Goal: Check status: Check status

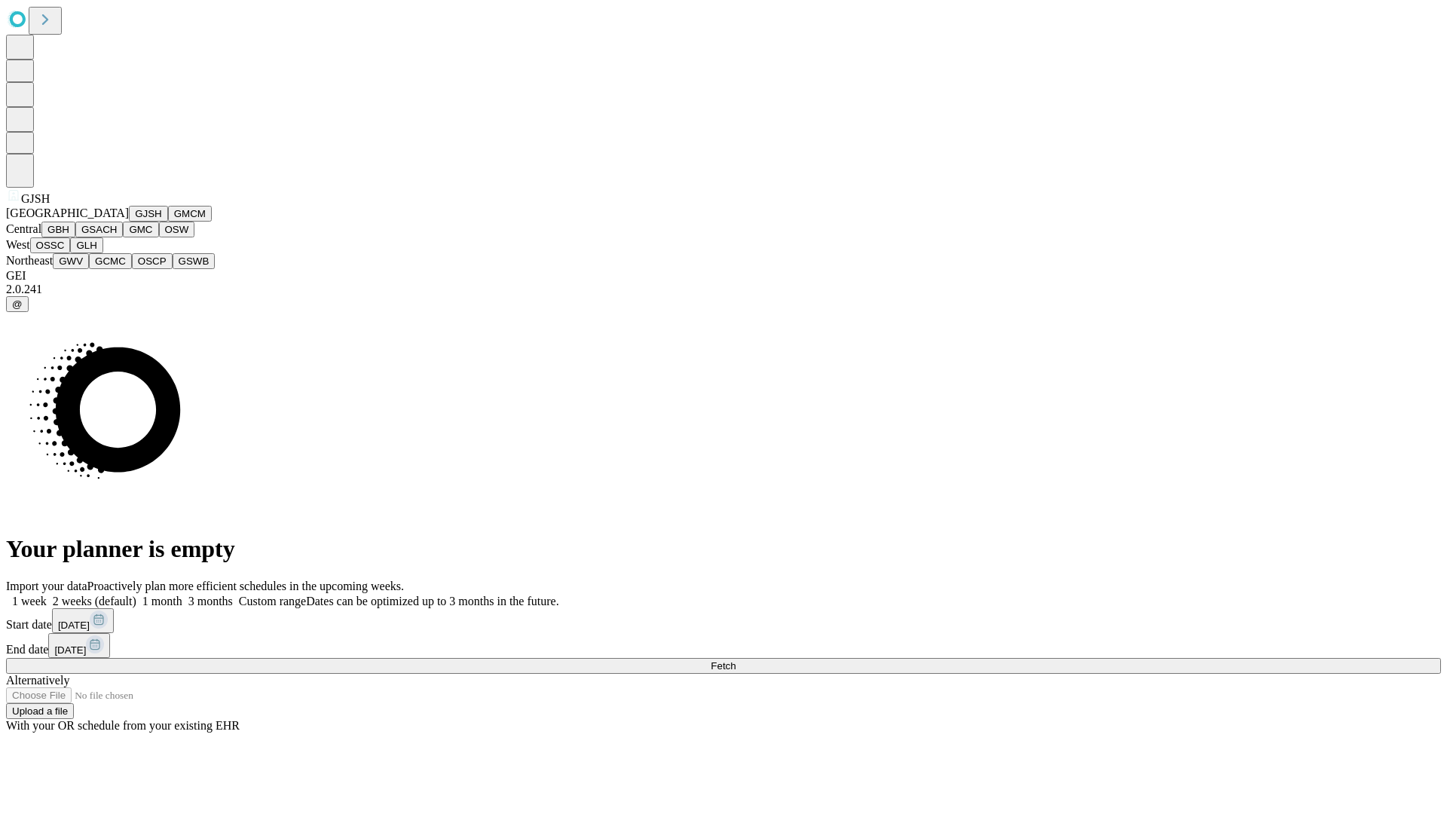
click at [129, 222] on button "GJSH" at bounding box center [148, 214] width 39 height 16
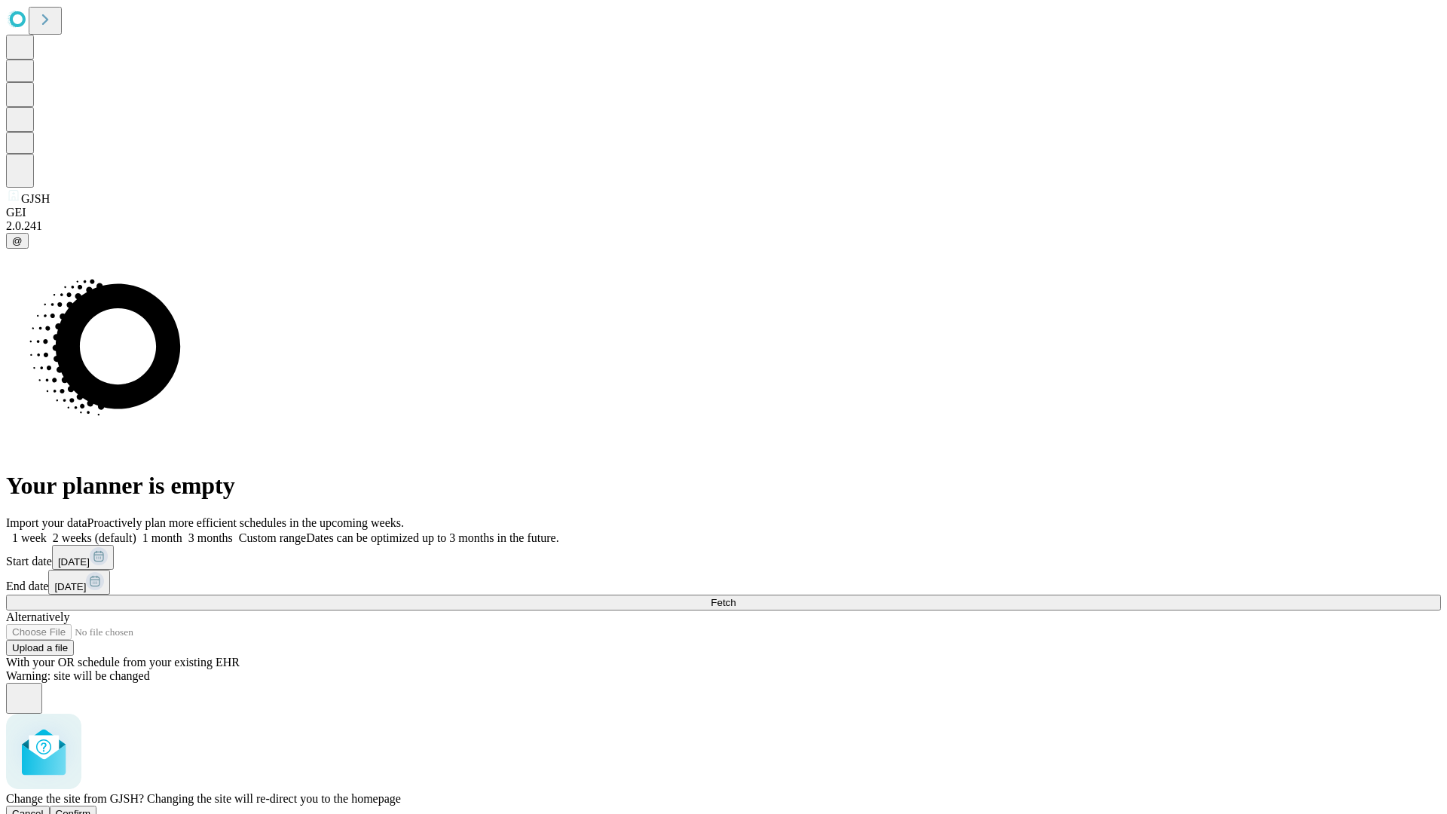
click at [91, 808] on span "Confirm" at bounding box center [73, 813] width 35 height 11
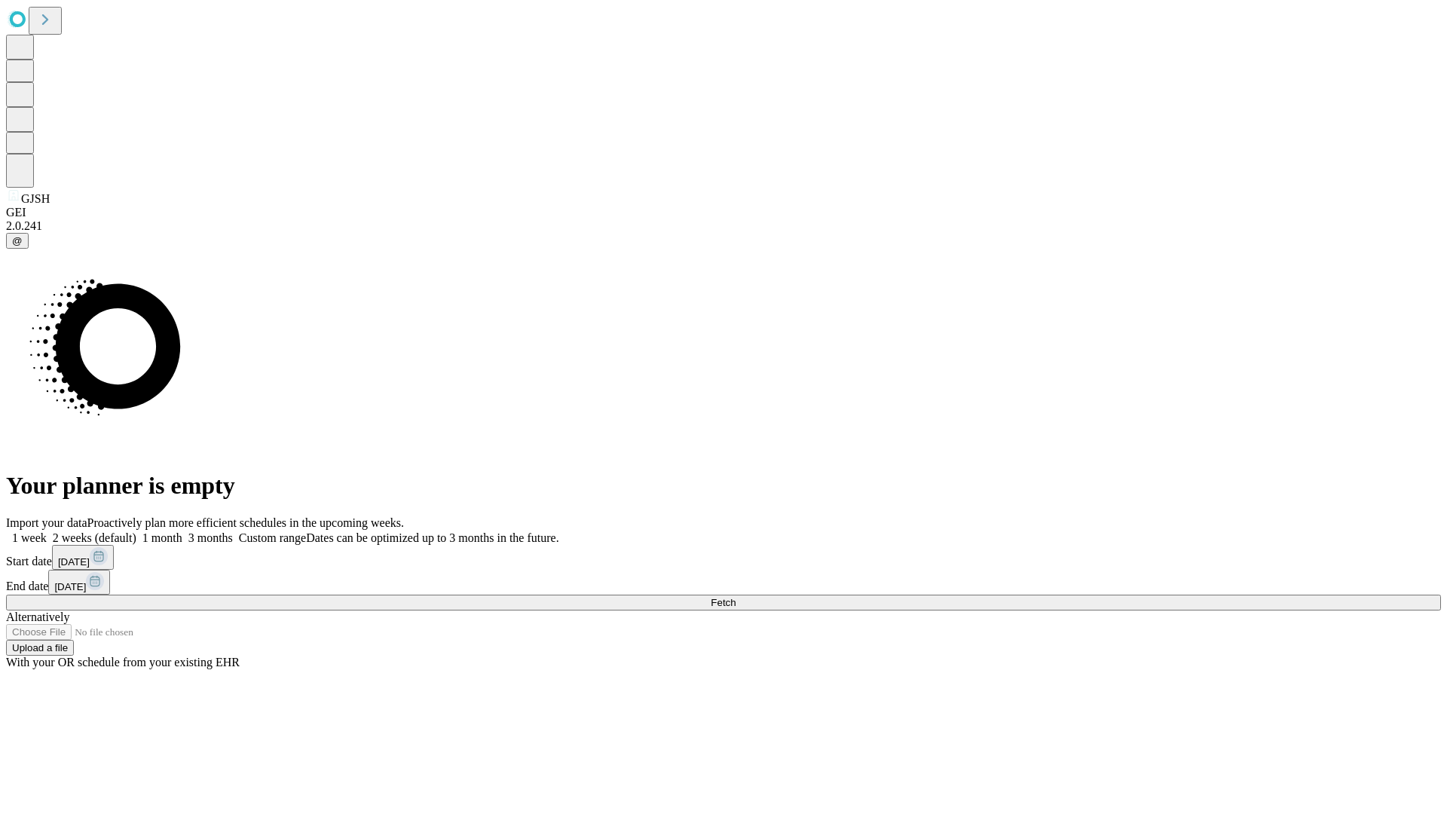
click at [136, 531] on label "2 weeks (default)" at bounding box center [92, 537] width 90 height 13
click at [735, 597] on span "Fetch" at bounding box center [723, 602] width 25 height 11
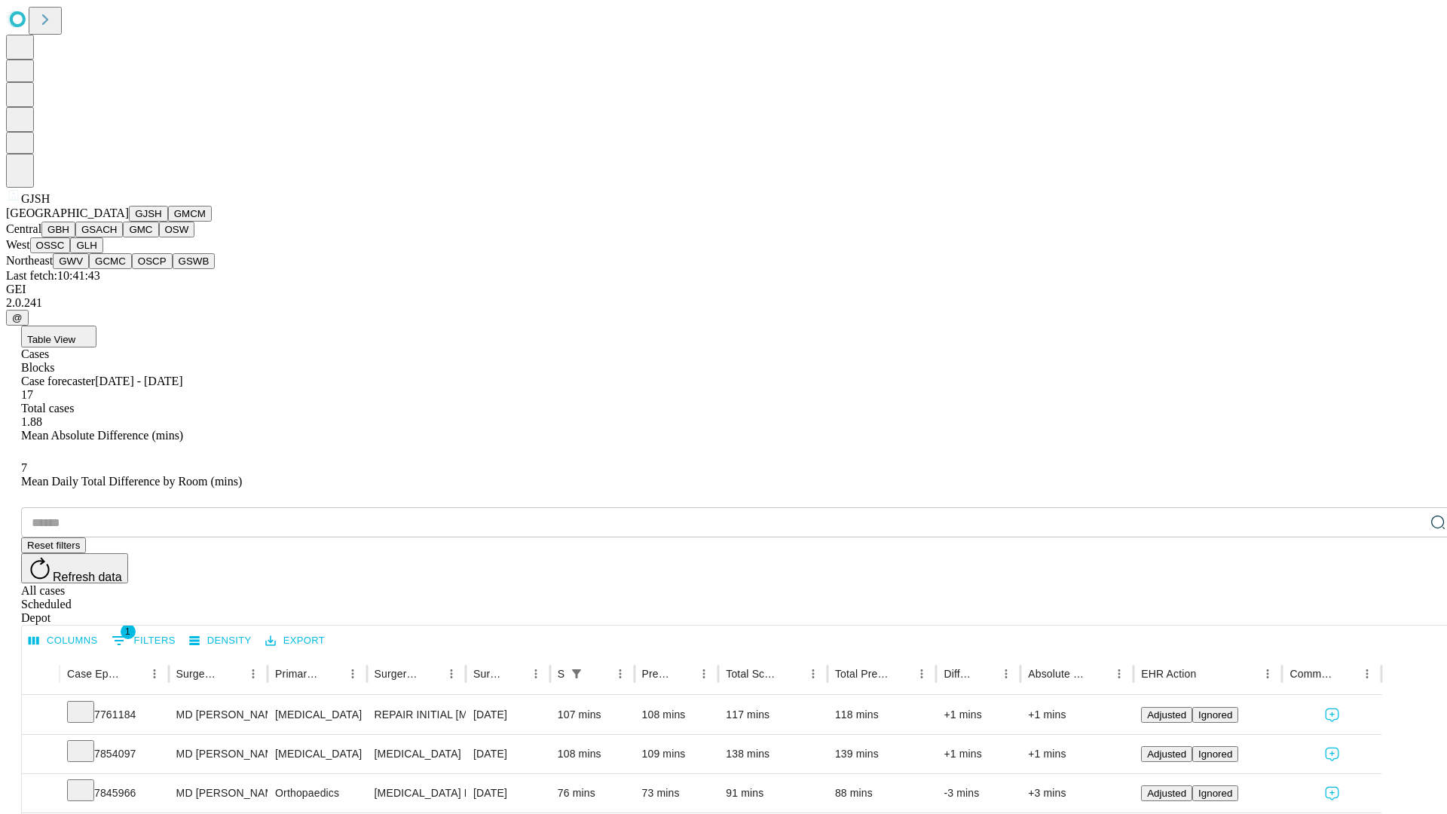
click at [168, 222] on button "GMCM" at bounding box center [190, 214] width 44 height 16
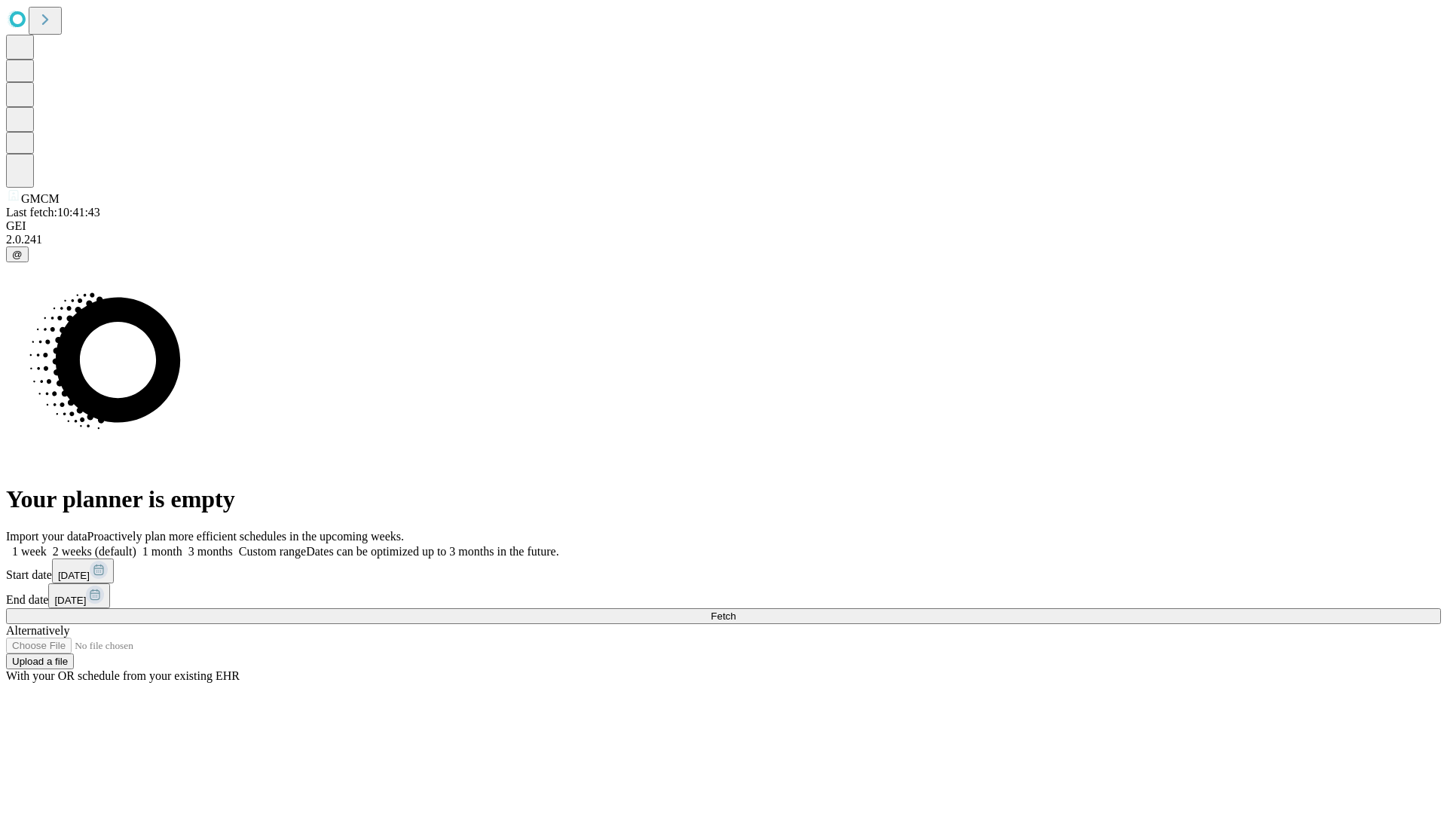
click at [136, 545] on label "2 weeks (default)" at bounding box center [92, 551] width 90 height 13
click at [735, 610] on span "Fetch" at bounding box center [723, 615] width 25 height 11
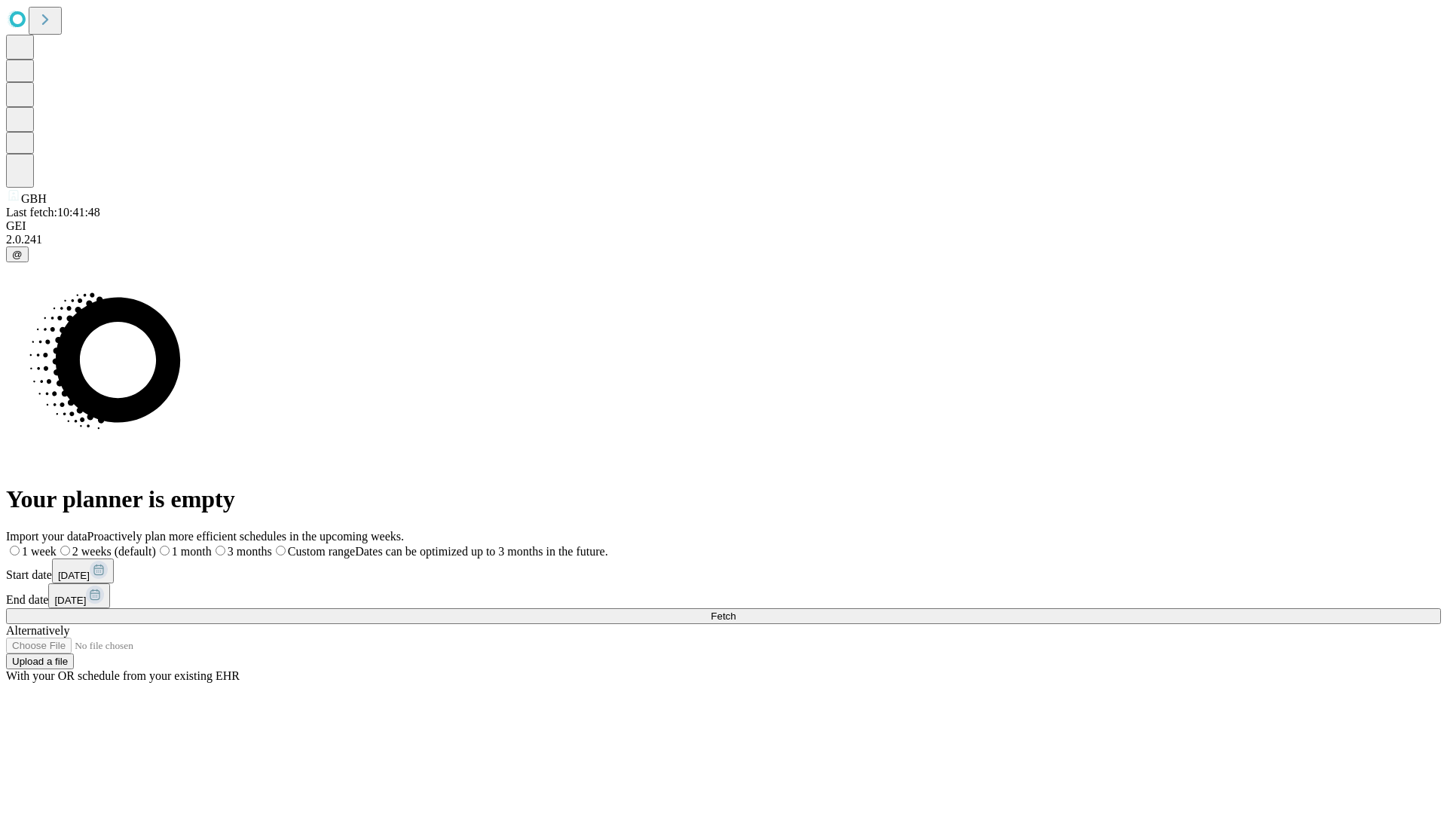
click at [156, 545] on label "2 weeks (default)" at bounding box center [106, 551] width 99 height 13
click at [735, 610] on span "Fetch" at bounding box center [723, 615] width 25 height 11
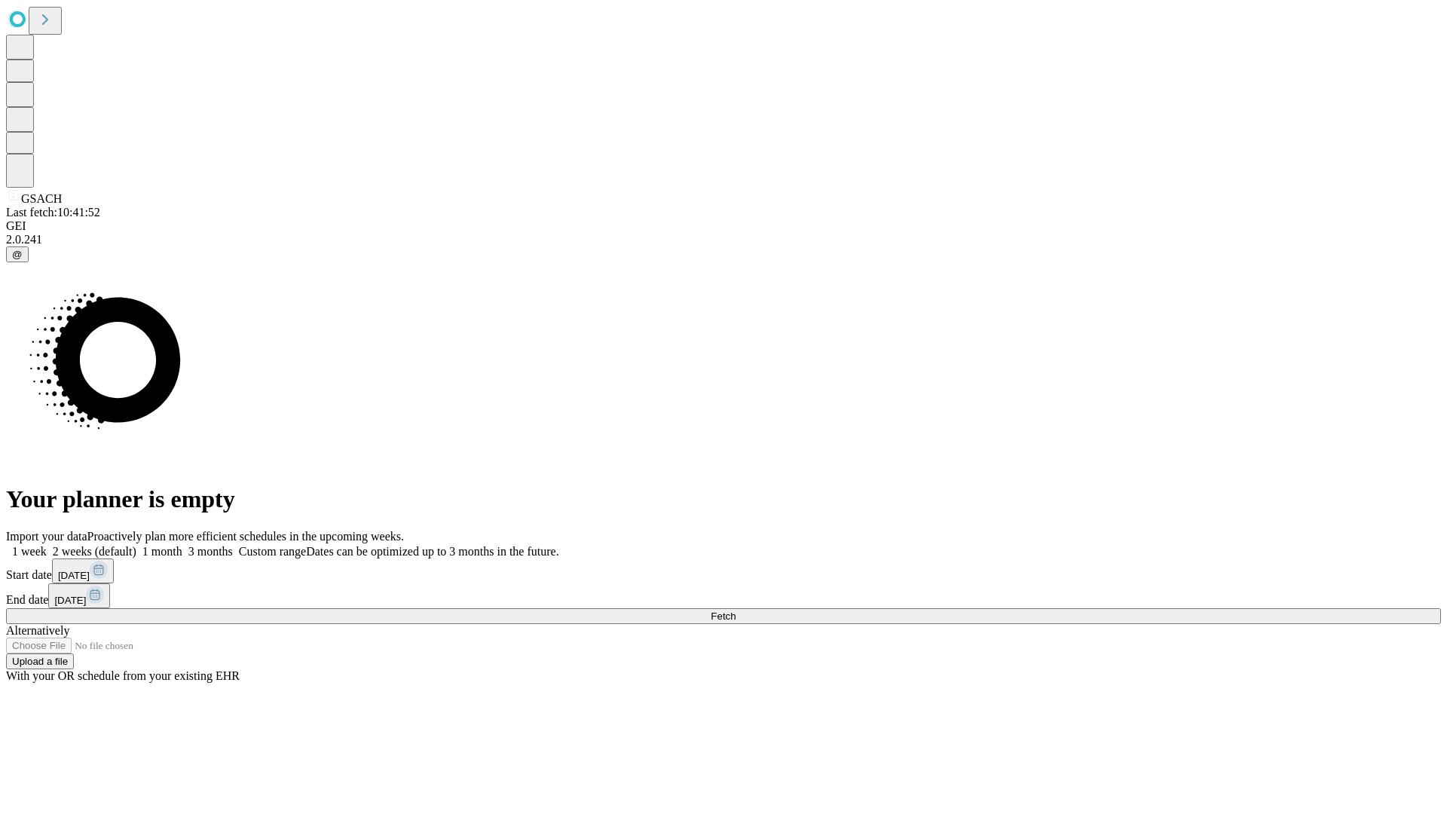
click at [136, 545] on label "2 weeks (default)" at bounding box center [92, 551] width 90 height 13
click at [735, 610] on span "Fetch" at bounding box center [723, 615] width 25 height 11
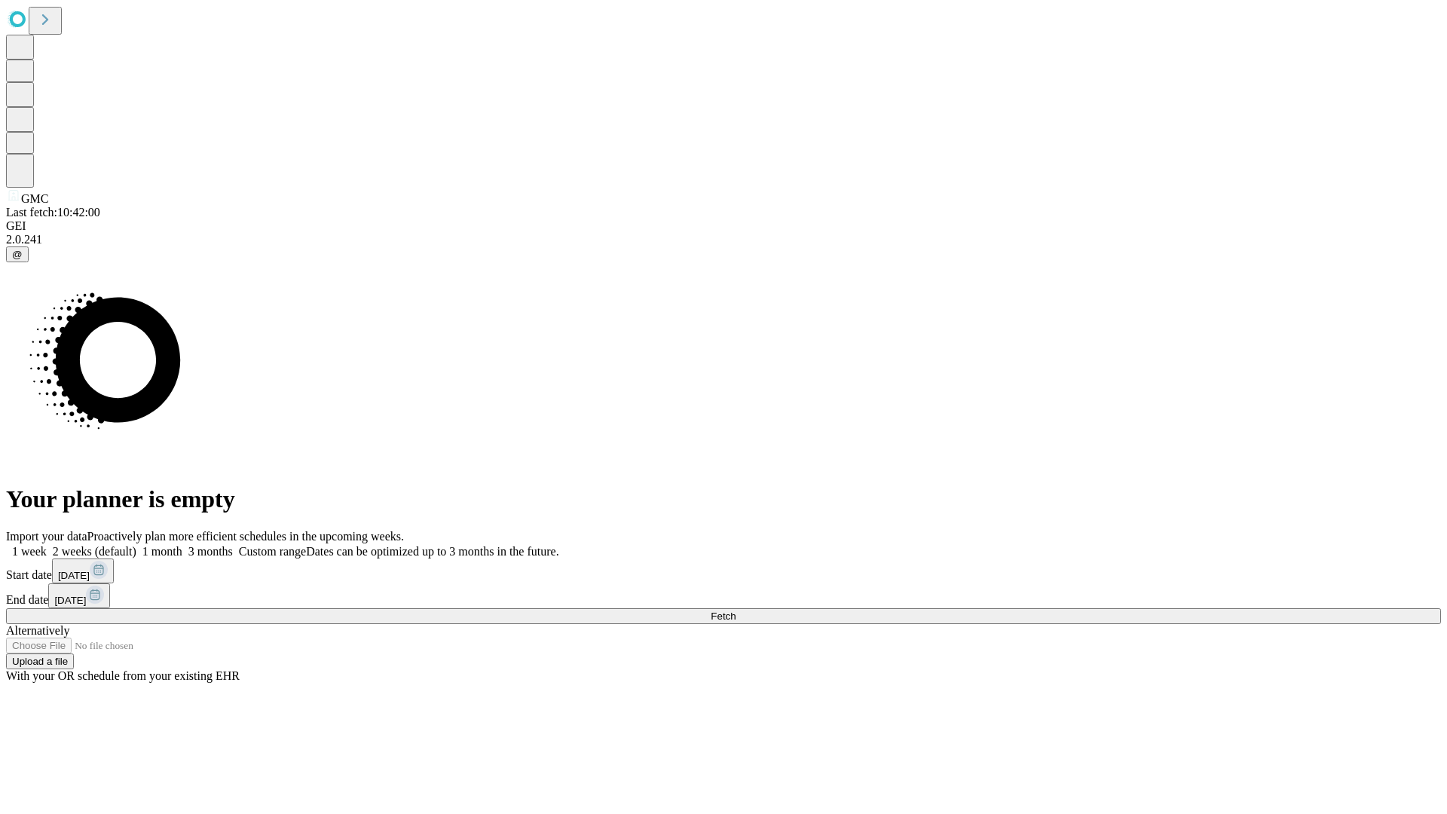
click at [136, 545] on label "2 weeks (default)" at bounding box center [92, 551] width 90 height 13
click at [735, 610] on span "Fetch" at bounding box center [723, 615] width 25 height 11
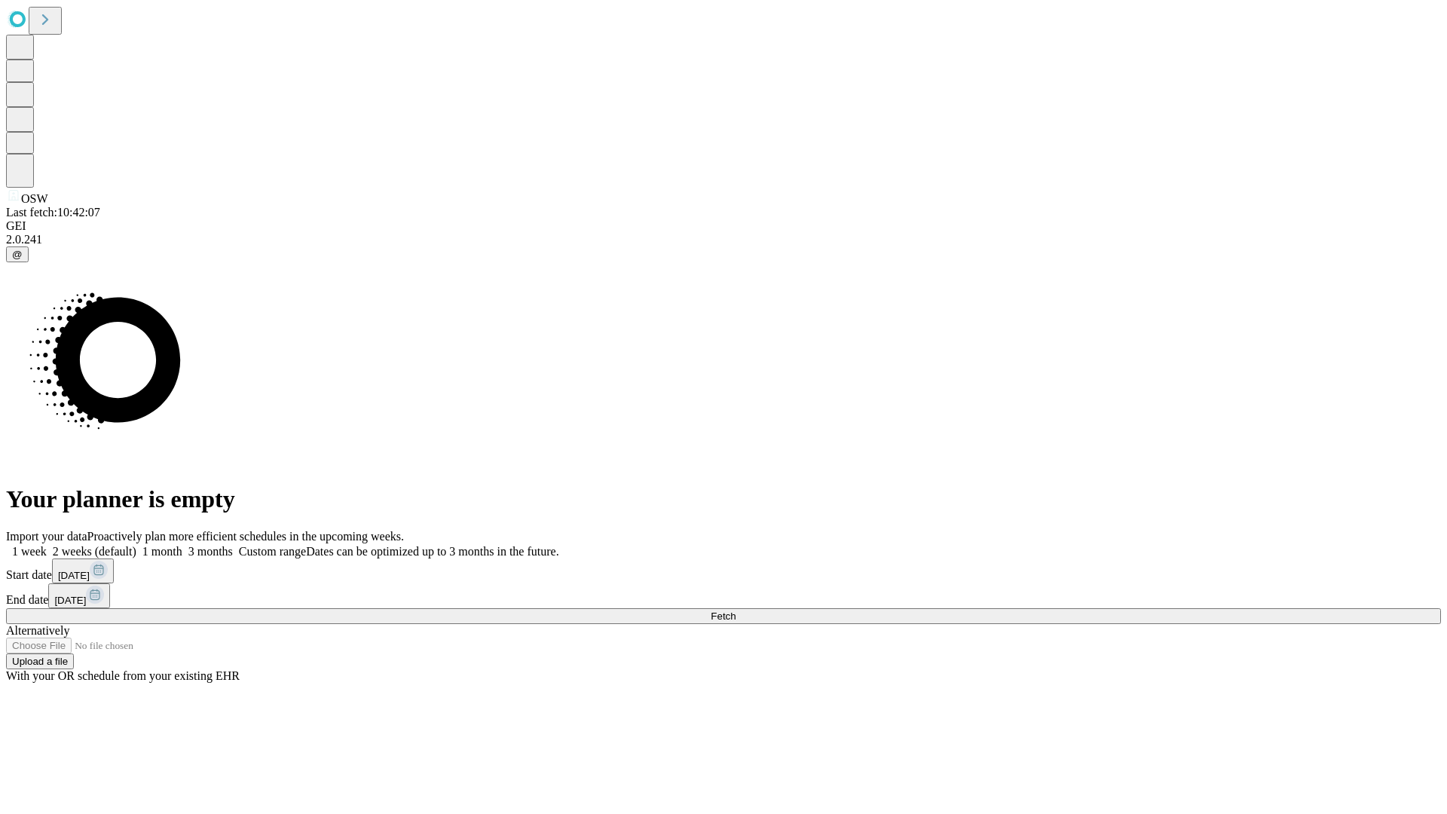
click at [136, 545] on label "2 weeks (default)" at bounding box center [92, 551] width 90 height 13
click at [735, 610] on span "Fetch" at bounding box center [723, 615] width 25 height 11
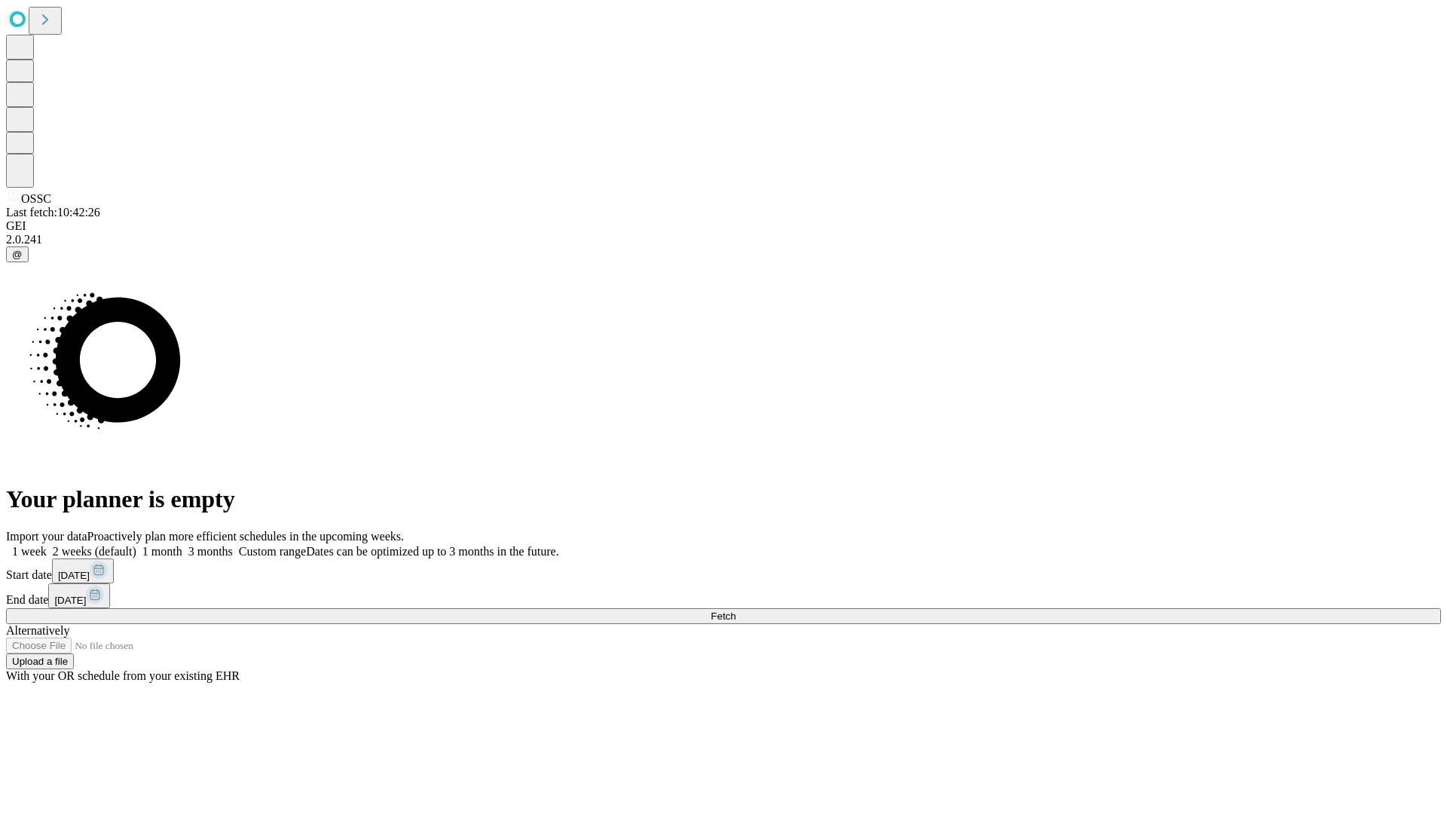
click at [136, 545] on label "2 weeks (default)" at bounding box center [92, 551] width 90 height 13
click at [735, 610] on span "Fetch" at bounding box center [723, 615] width 25 height 11
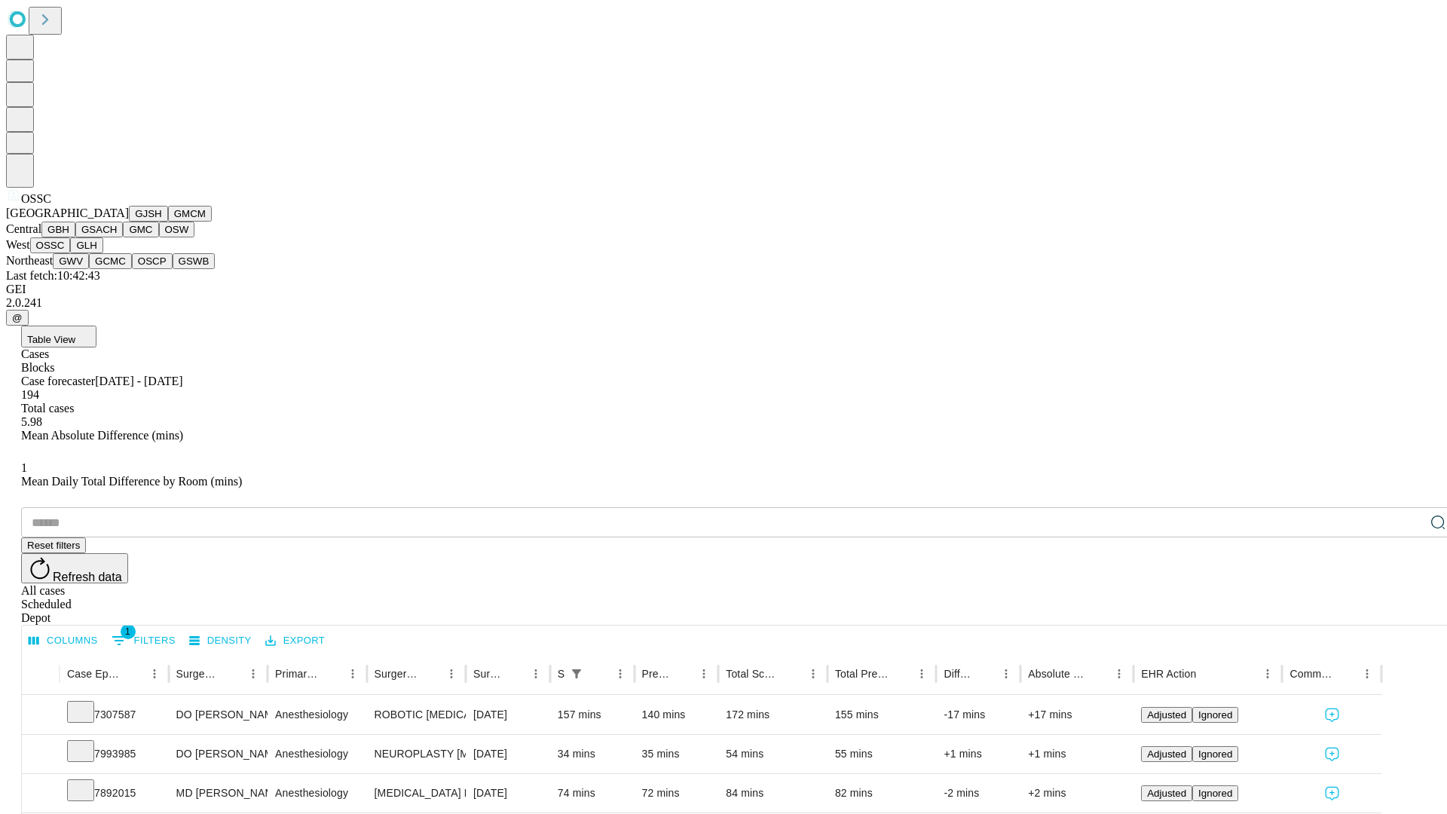
click at [102, 253] on button "GLH" at bounding box center [86, 245] width 32 height 16
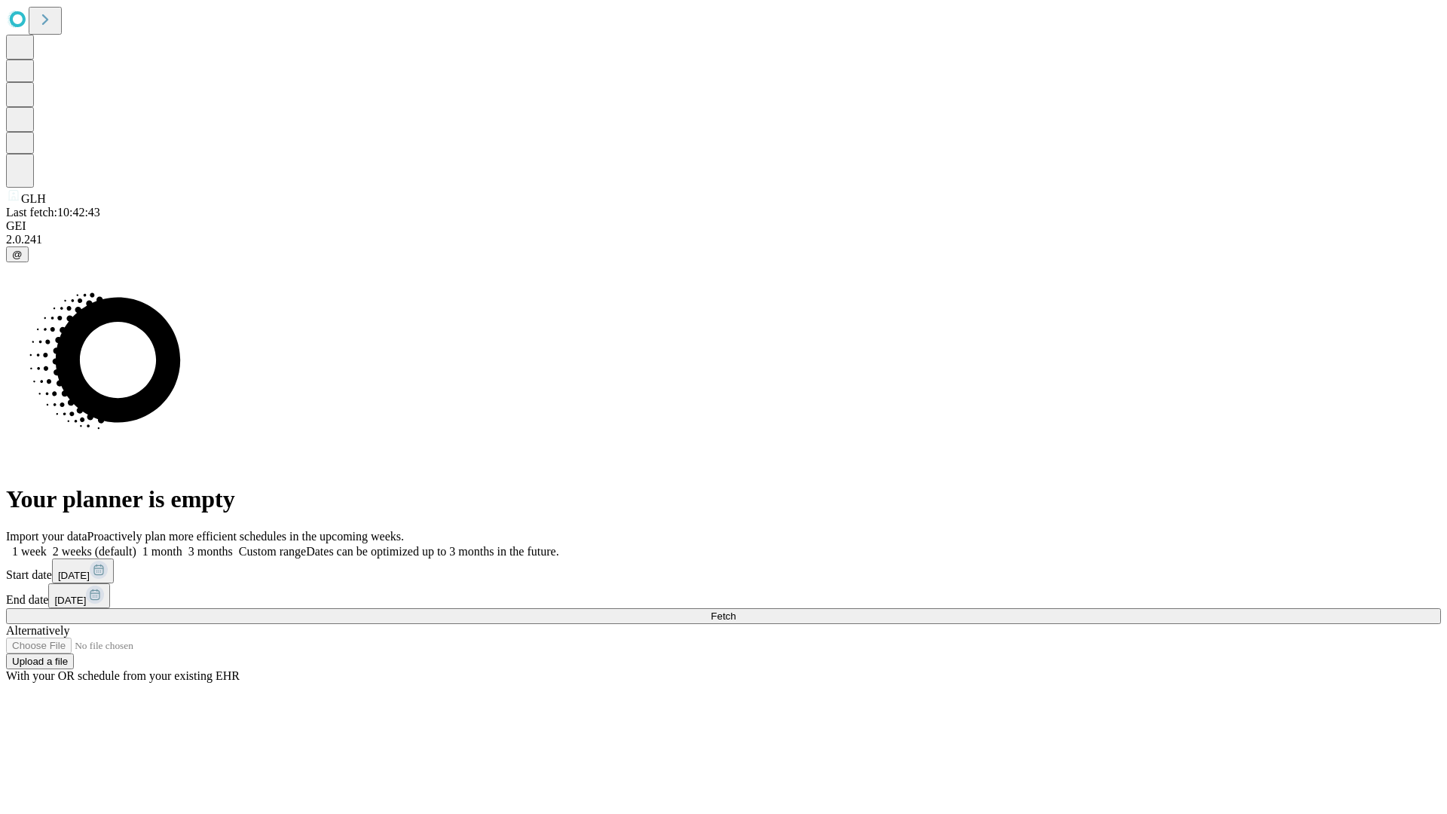
click at [136, 545] on label "2 weeks (default)" at bounding box center [92, 551] width 90 height 13
click at [735, 610] on span "Fetch" at bounding box center [723, 615] width 25 height 11
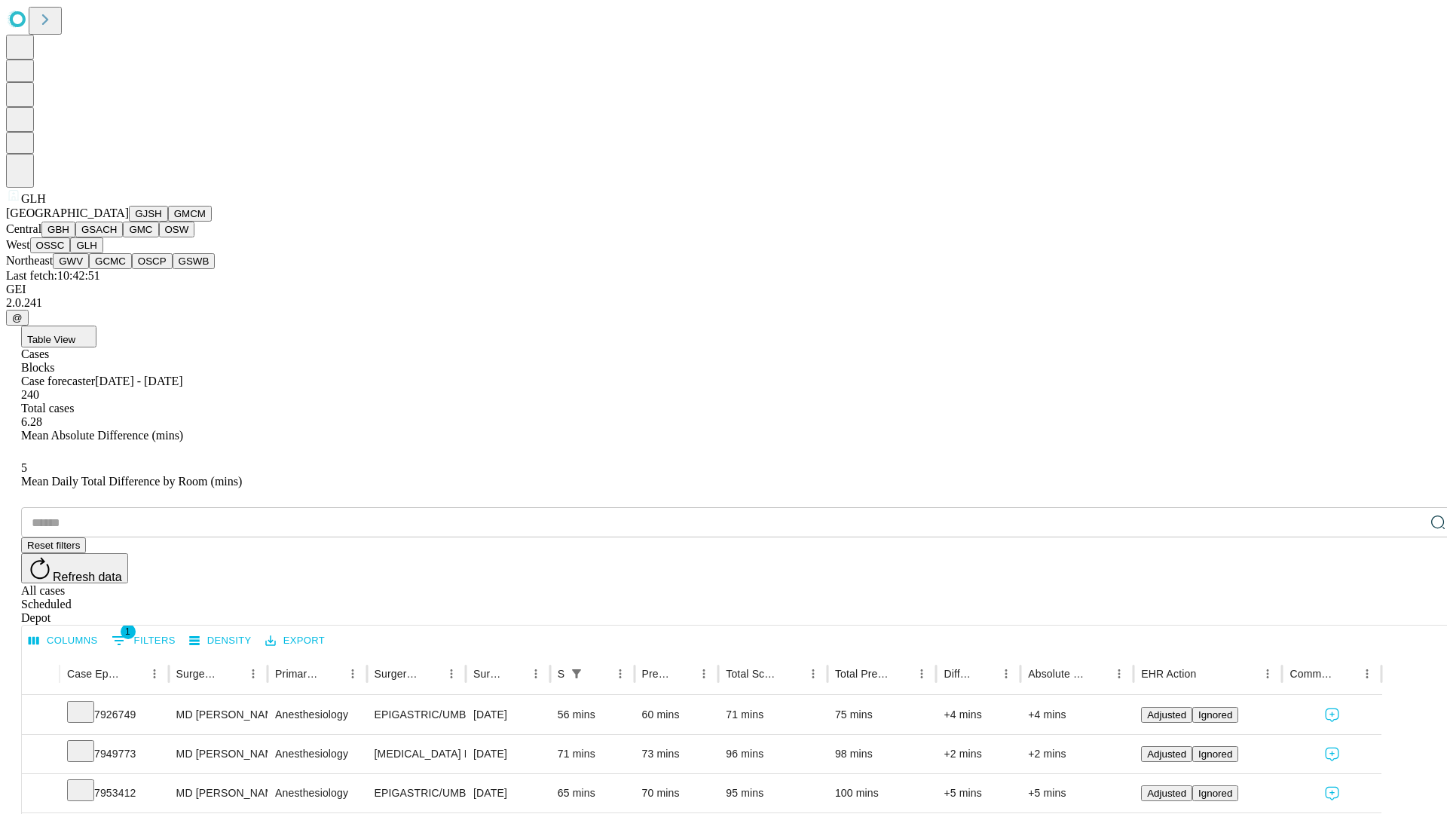
click at [89, 269] on button "GWV" at bounding box center [71, 261] width 36 height 16
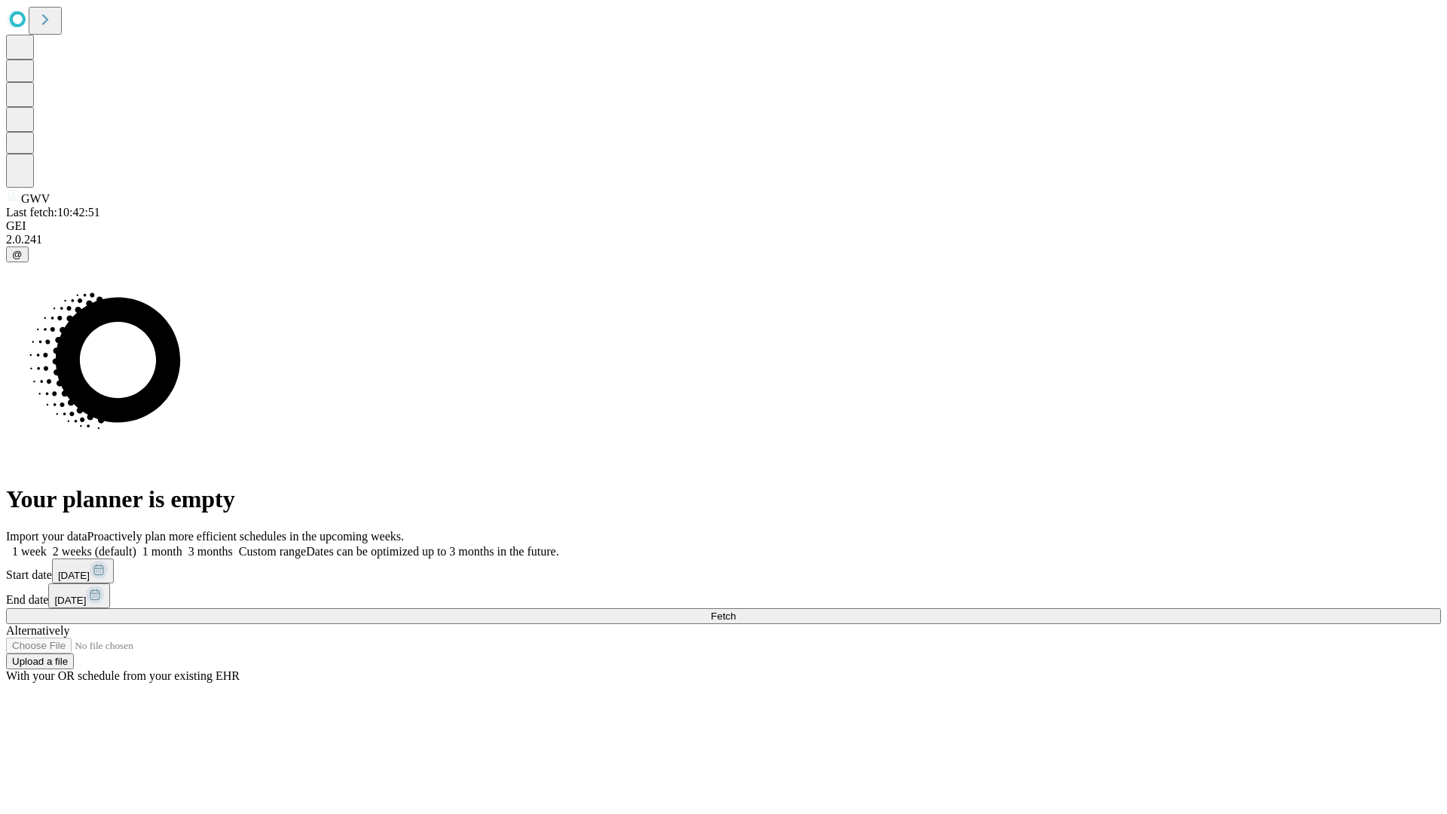
click at [735, 610] on span "Fetch" at bounding box center [723, 615] width 25 height 11
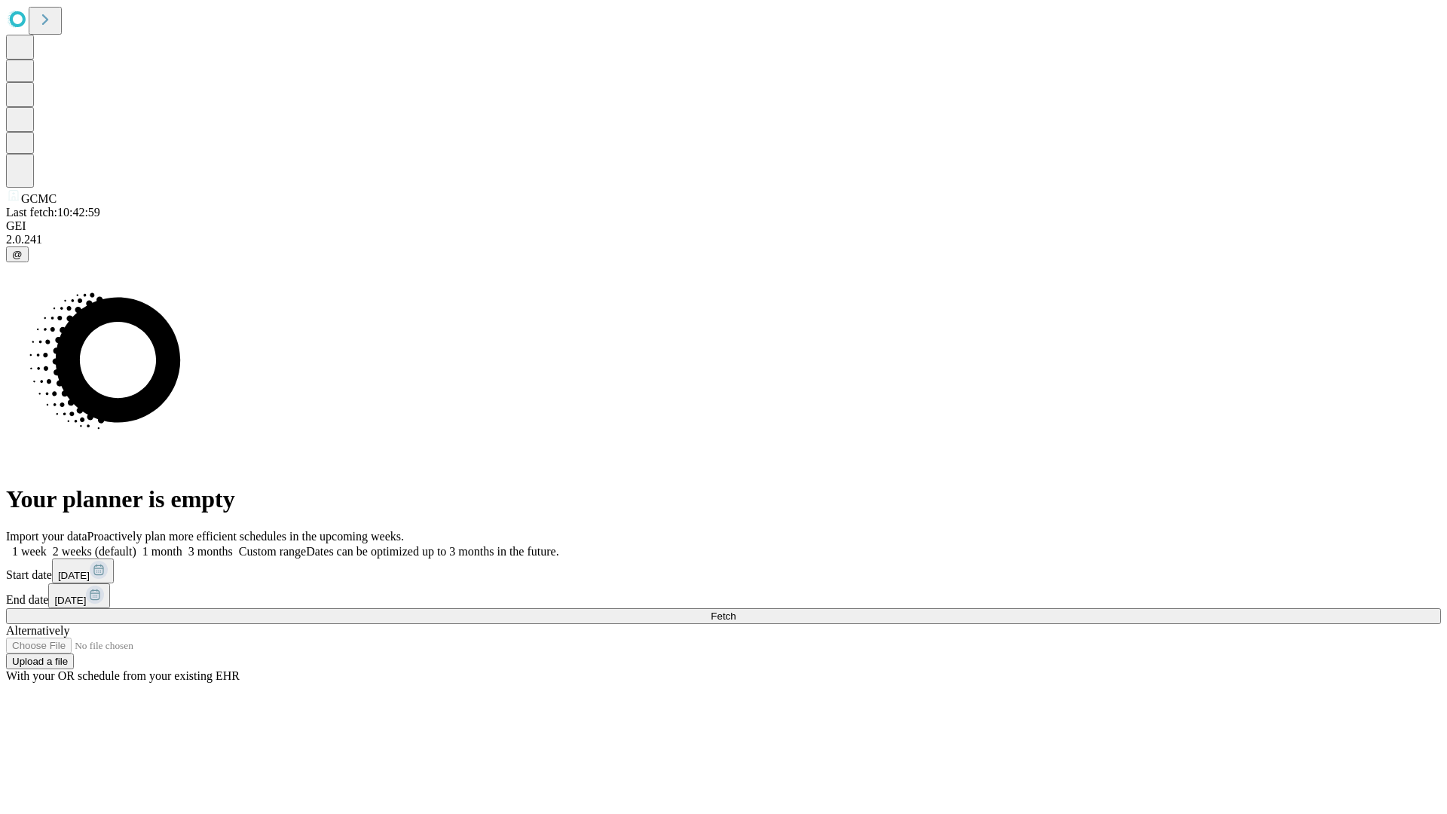
click at [136, 545] on label "2 weeks (default)" at bounding box center [92, 551] width 90 height 13
click at [735, 610] on span "Fetch" at bounding box center [723, 615] width 25 height 11
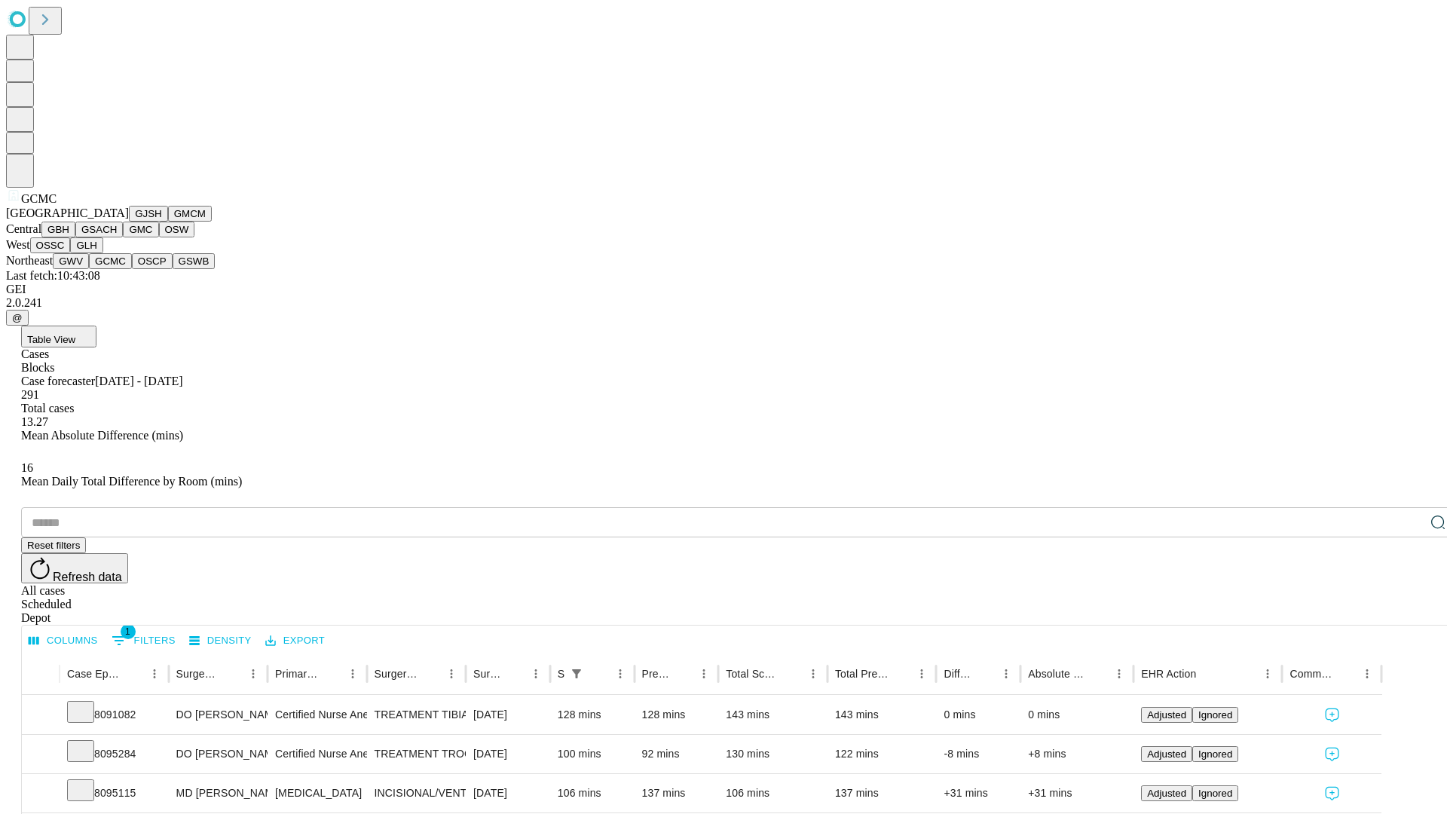
click at [132, 269] on button "OSCP" at bounding box center [152, 261] width 41 height 16
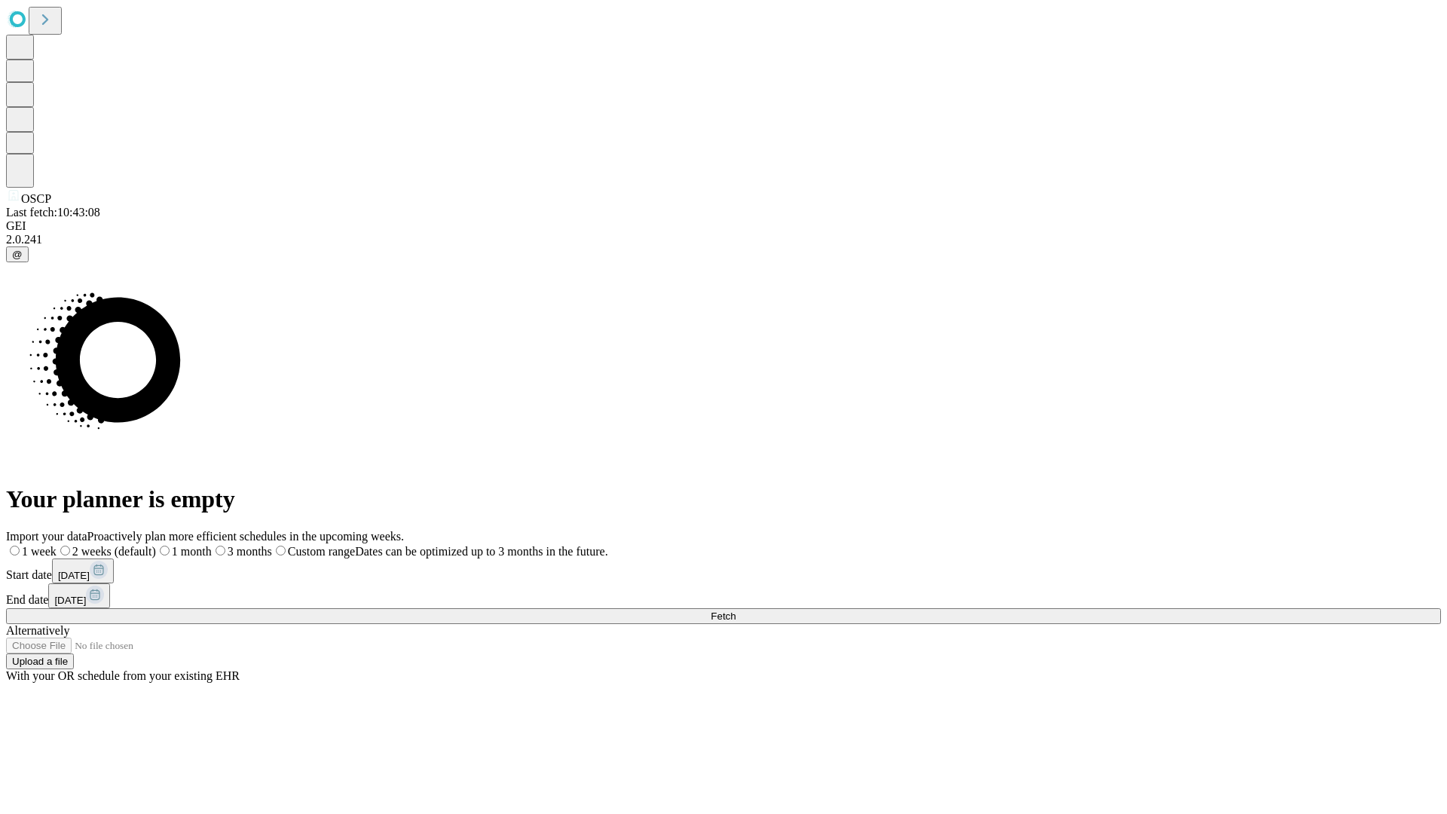
click at [735, 610] on span "Fetch" at bounding box center [723, 615] width 25 height 11
